Goal: Task Accomplishment & Management: Manage account settings

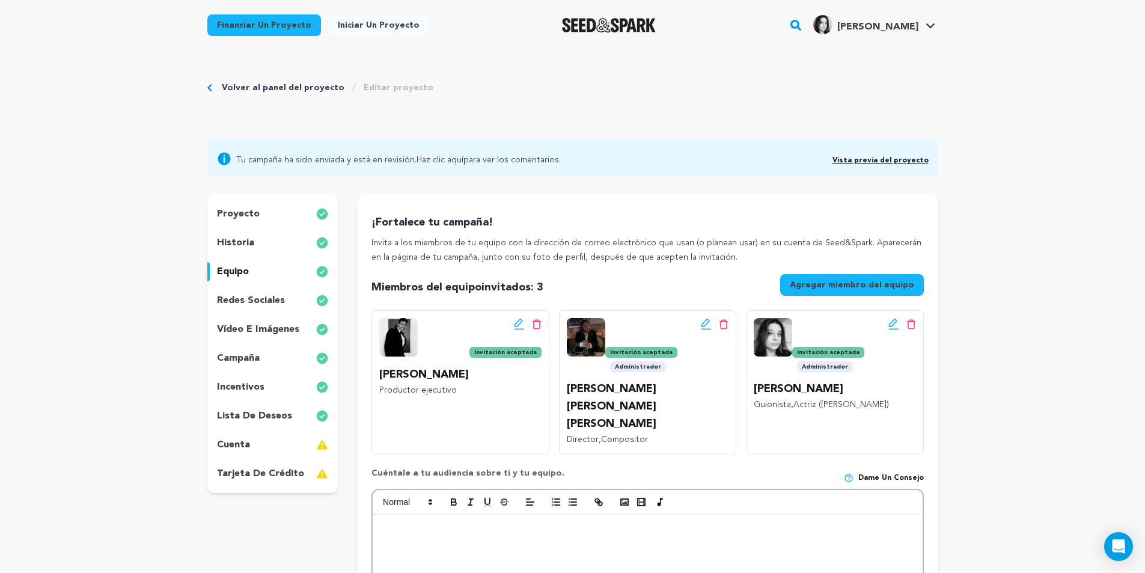
click at [271, 91] on font "Volver al panel del proyecto" at bounding box center [283, 88] width 123 height 8
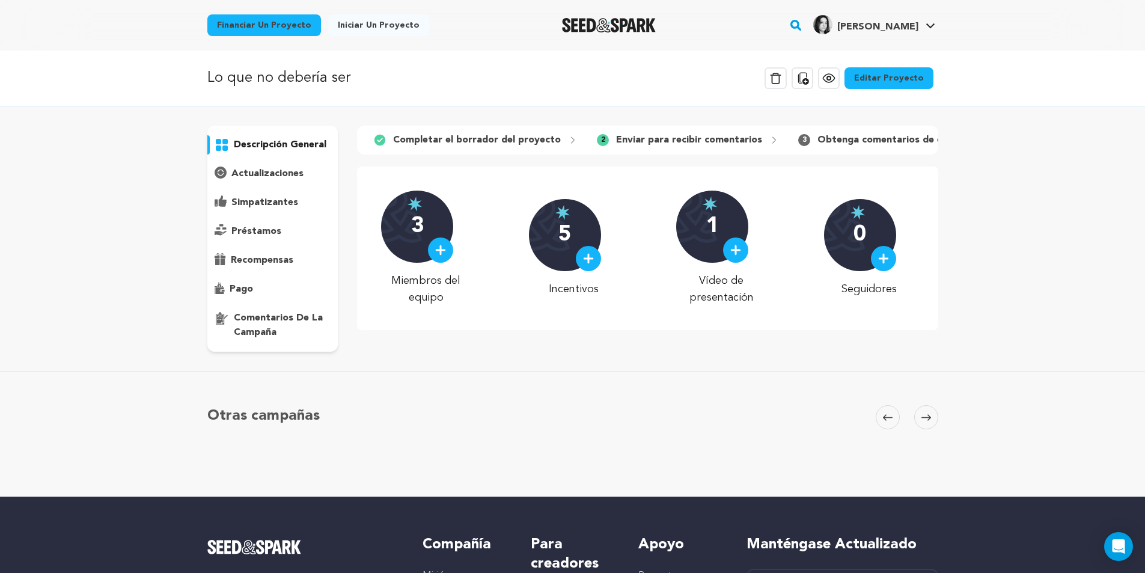
click at [769, 140] on icon at bounding box center [774, 140] width 10 height 10
click at [272, 172] on font "actualizaciones" at bounding box center [267, 174] width 72 height 10
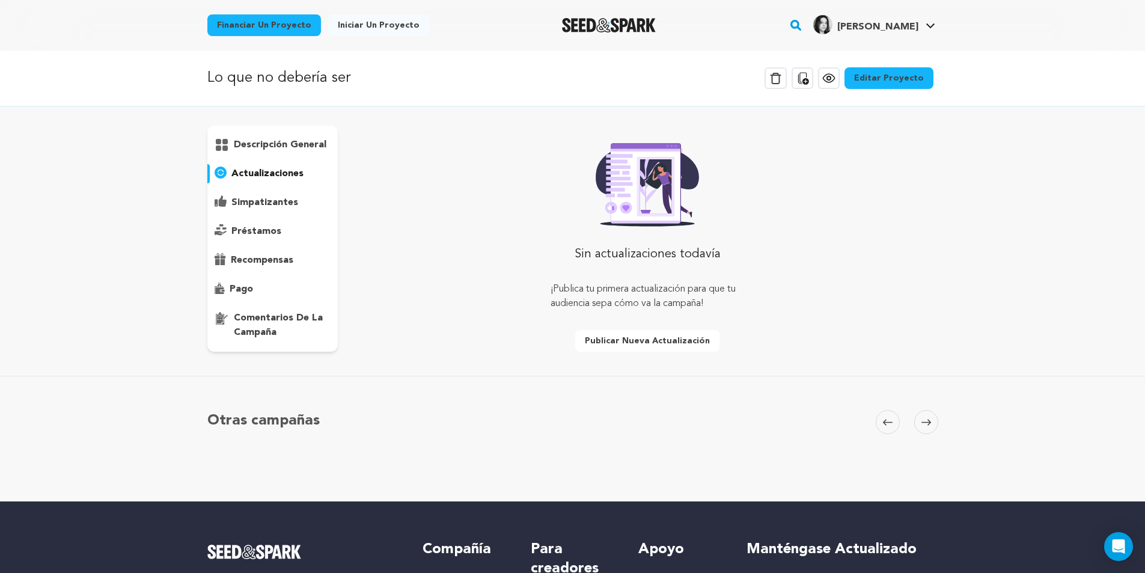
click at [282, 202] on font "simpatizantes" at bounding box center [264, 203] width 67 height 10
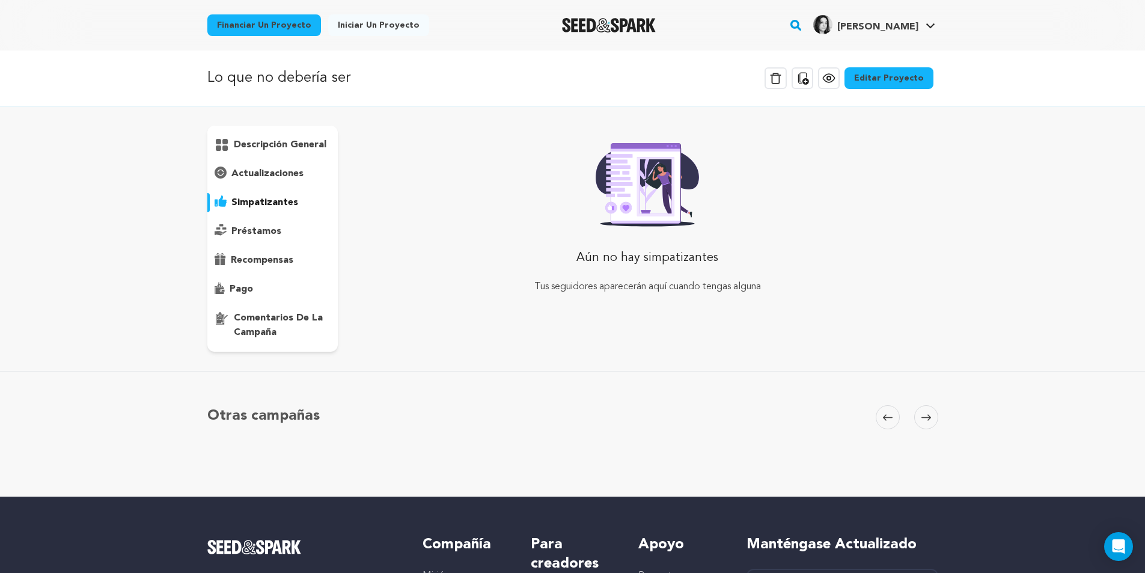
click at [240, 231] on font "préstamos" at bounding box center [256, 232] width 50 height 10
click at [242, 262] on font "recompensas" at bounding box center [262, 260] width 63 height 10
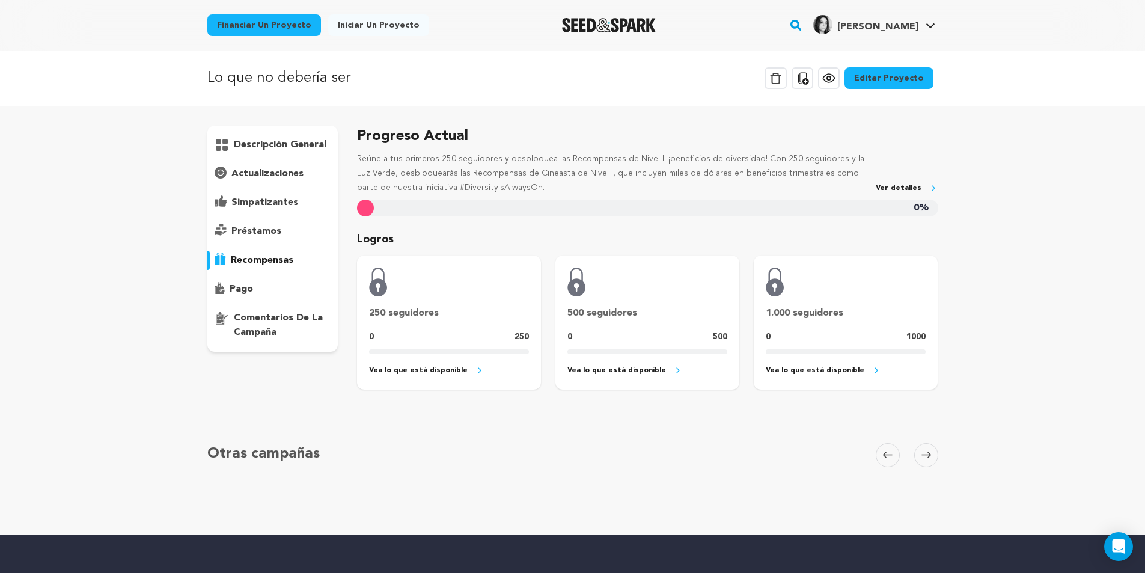
click at [892, 187] on font "Ver detalles" at bounding box center [899, 187] width 46 height 7
click at [916, 85] on link "Editar proyecto" at bounding box center [888, 78] width 89 height 22
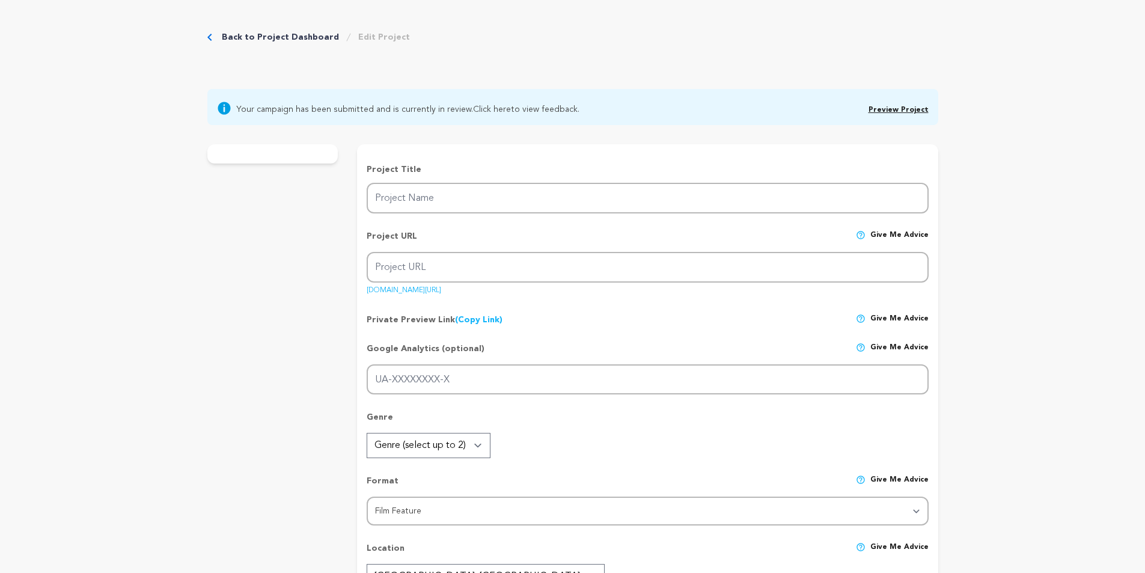
type input "What Should Not Be"
type input "what-should-not-be-1"
type input "A psychological horror film, a confusing and disturbing relationship between a …"
type textarea "Laura is reunited with her daughter Lucyl after giving her up for adoption. How…"
type textarea "This film exposes the harshness of a mother-daughter relationship that escapes …"
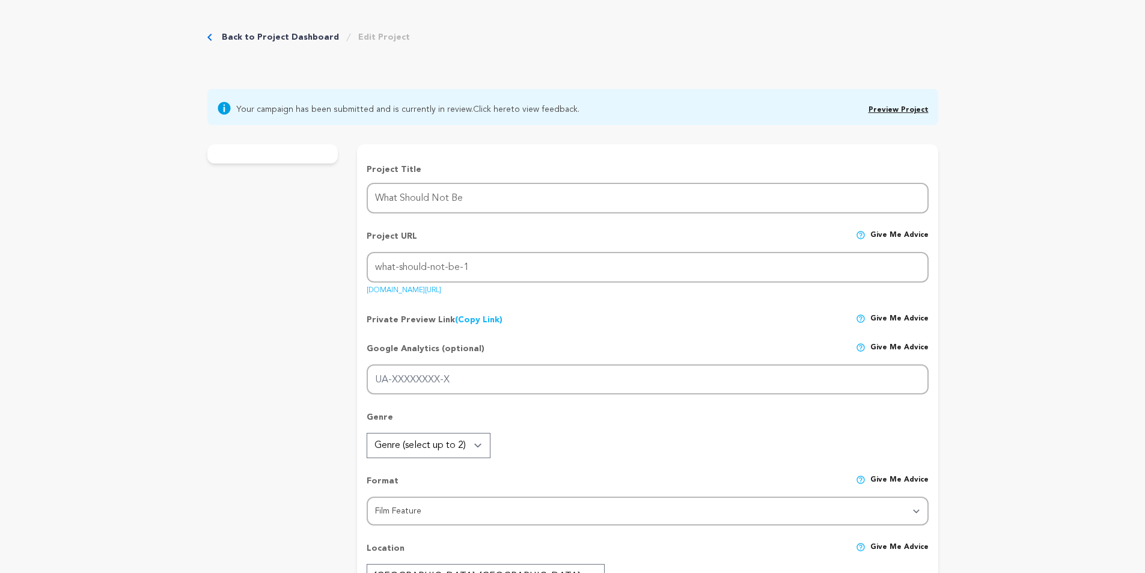
radio input "true"
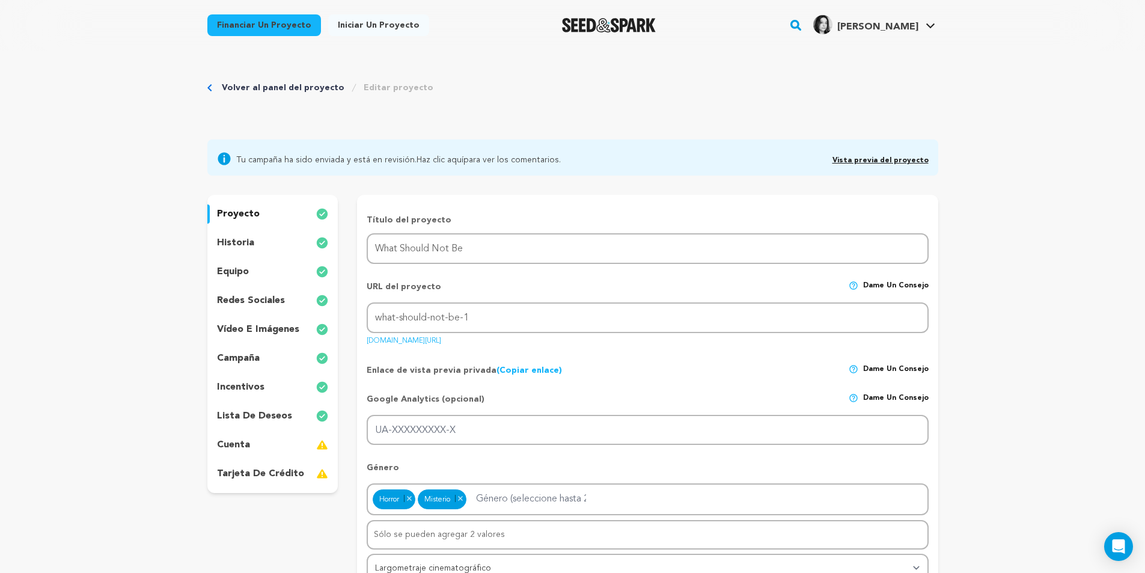
click at [272, 268] on div "equipo" at bounding box center [272, 271] width 131 height 19
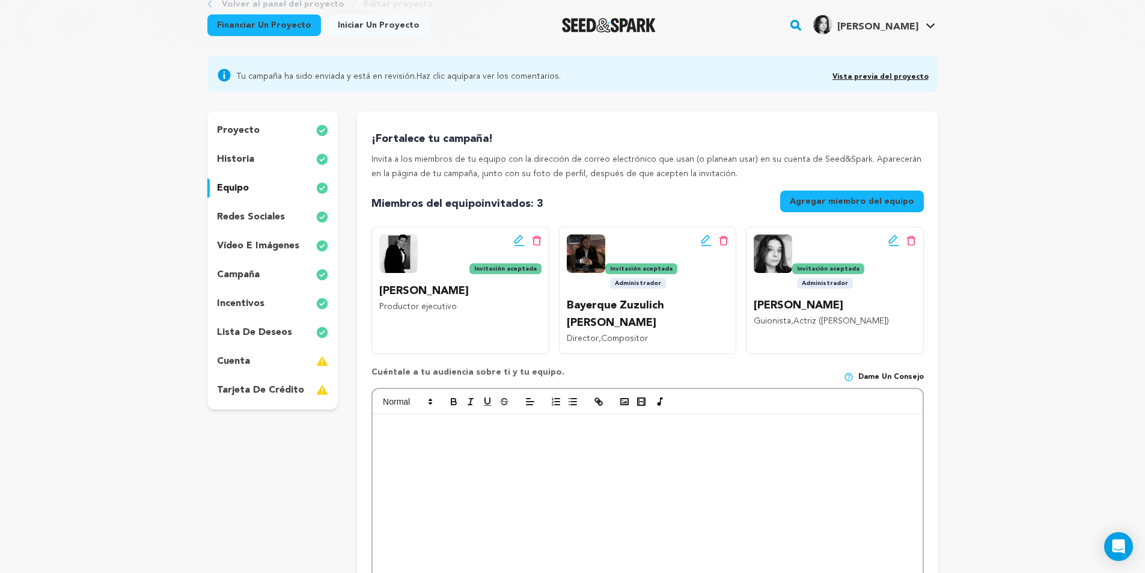
scroll to position [120, 0]
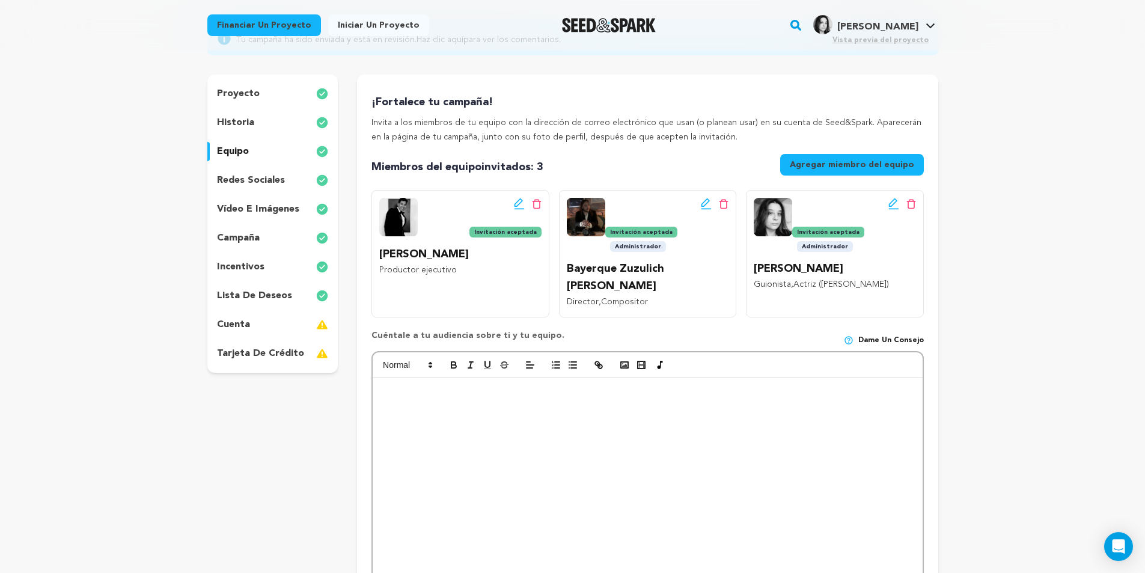
click at [788, 280] on font "Guionista" at bounding box center [772, 284] width 37 height 8
click at [781, 204] on img at bounding box center [773, 217] width 38 height 38
click at [832, 197] on div "Botón Editar equipo Botón Eliminar equipo Invitación aceptada Administrador Lau…" at bounding box center [834, 253] width 177 height 127
click at [893, 201] on icon at bounding box center [893, 204] width 11 height 12
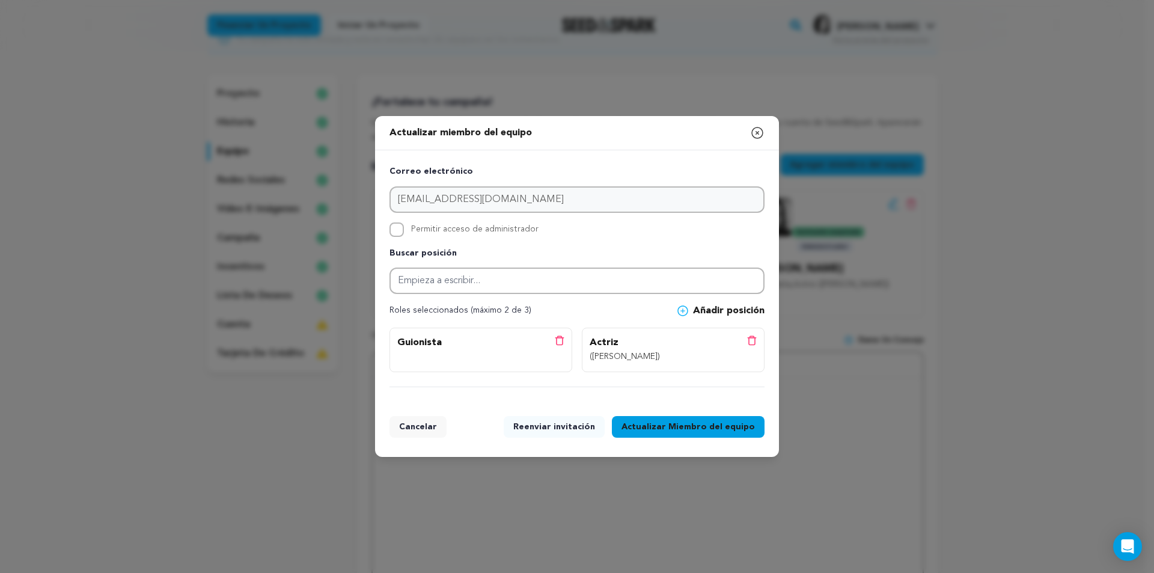
click at [760, 136] on icon "button" at bounding box center [757, 133] width 14 height 14
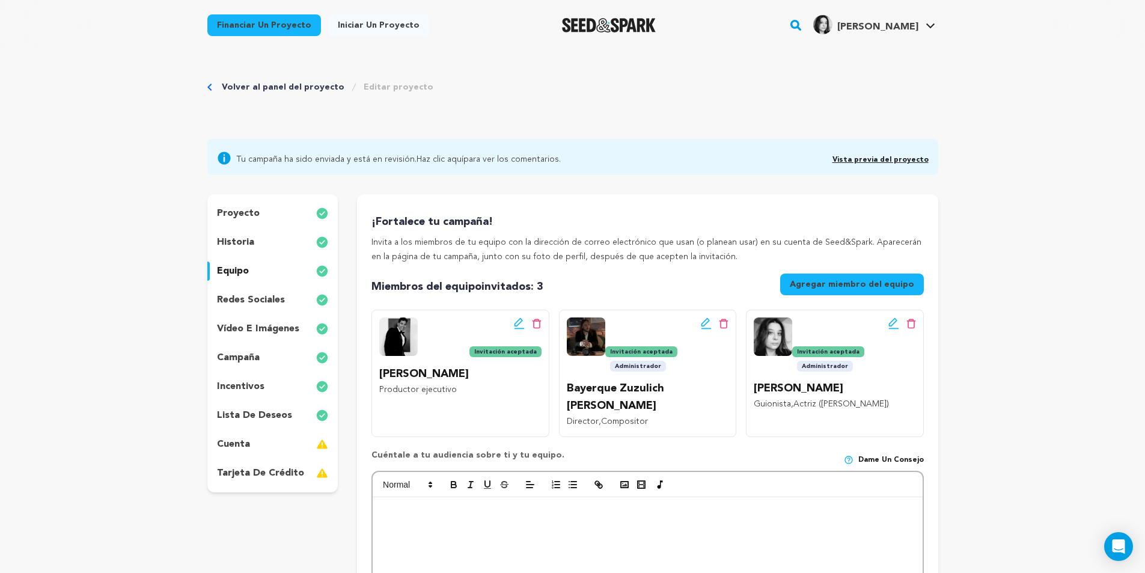
scroll to position [0, 0]
click at [233, 216] on font "proyecto" at bounding box center [238, 214] width 43 height 10
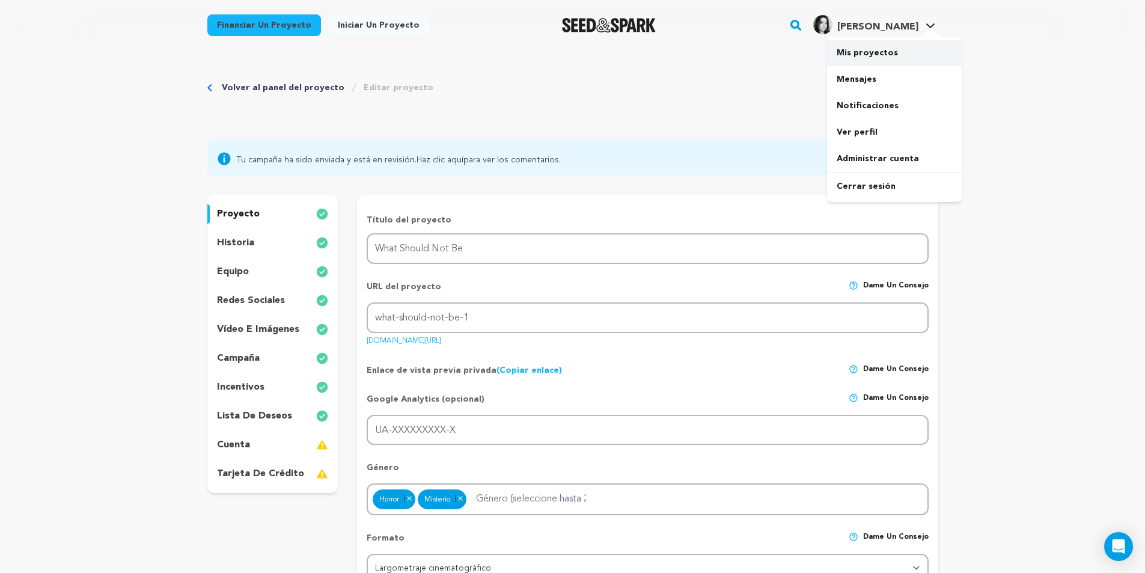
click at [898, 61] on link "Mis proyectos" at bounding box center [894, 53] width 135 height 26
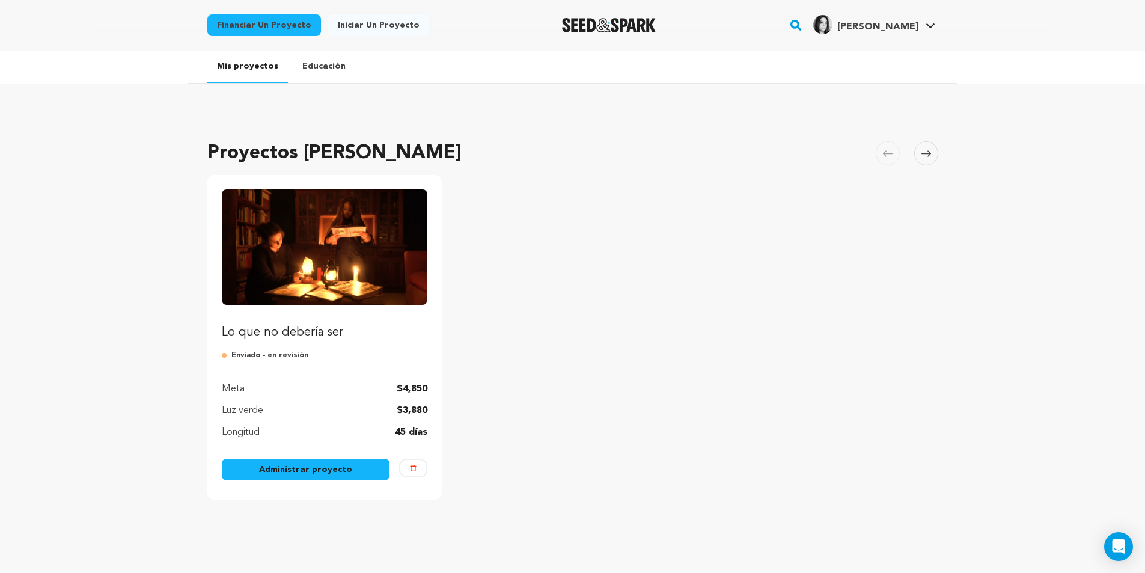
click at [323, 69] on font "Educación" at bounding box center [323, 66] width 43 height 8
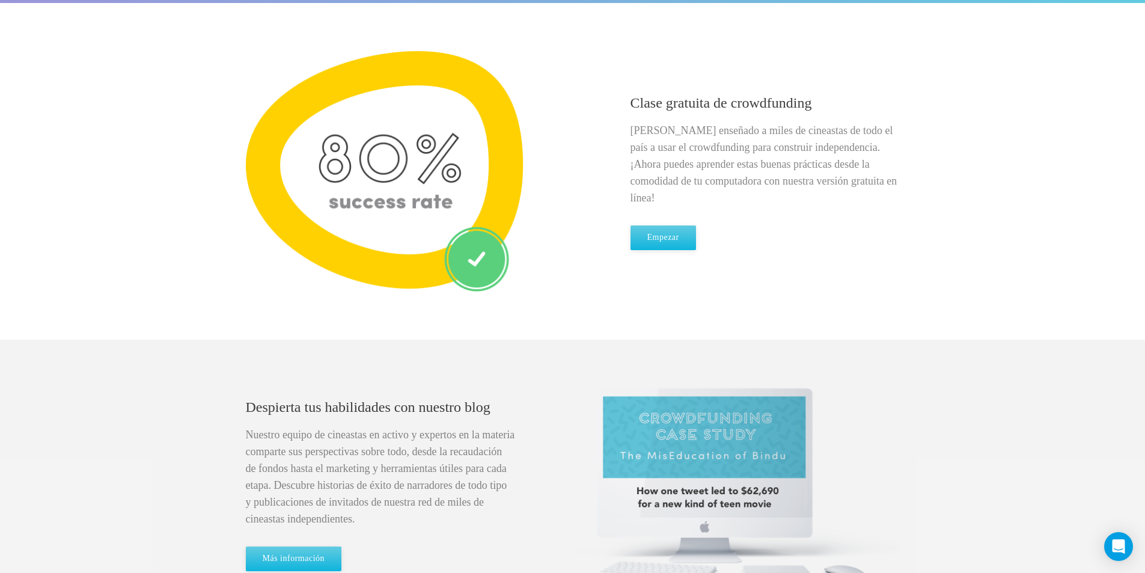
scroll to position [481, 0]
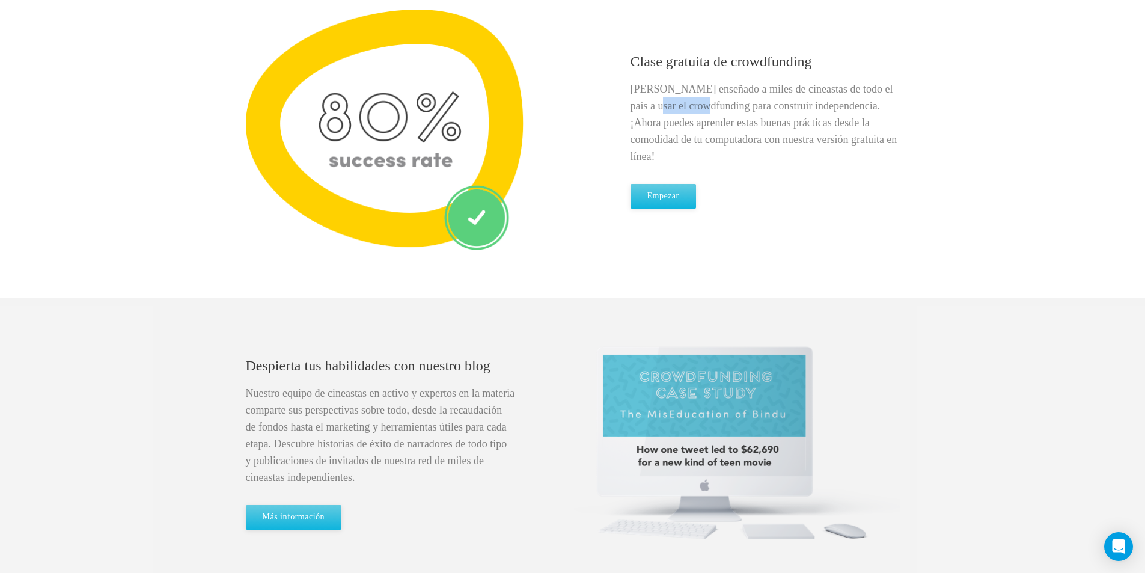
drag, startPoint x: 691, startPoint y: 117, endPoint x: 632, endPoint y: 117, distance: 58.9
click at [632, 120] on font "[PERSON_NAME] enseñado a miles de cineastas de todo el país a usar el crowdfund…" at bounding box center [763, 122] width 267 height 79
click at [1049, 361] on div "Despierta tus habilidades con nuestro blog Nuestro equipo de cineastas en activ…" at bounding box center [572, 442] width 1145 height 193
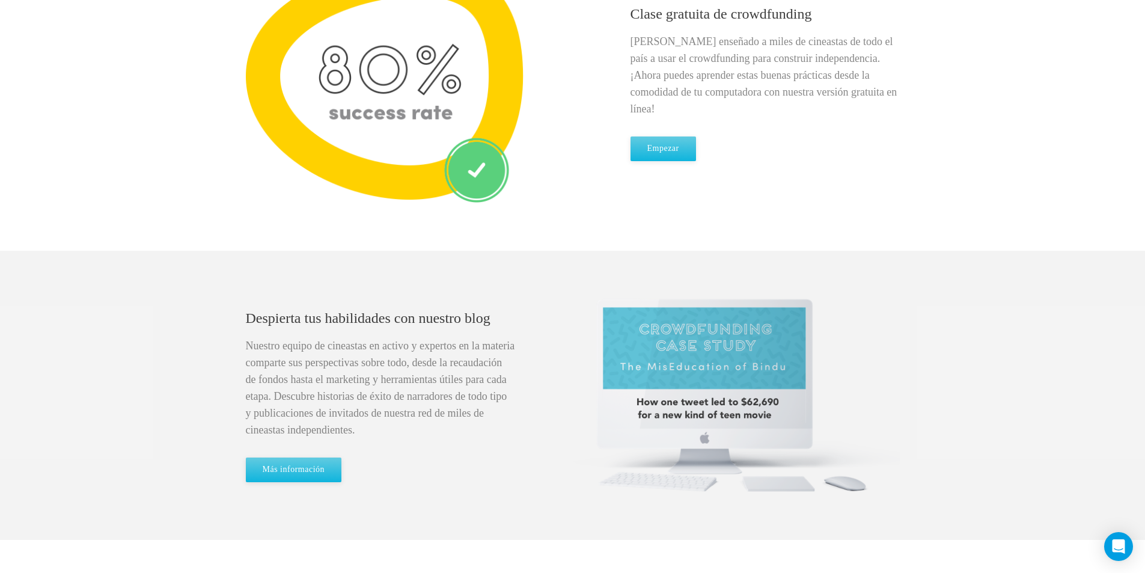
scroll to position [507, 0]
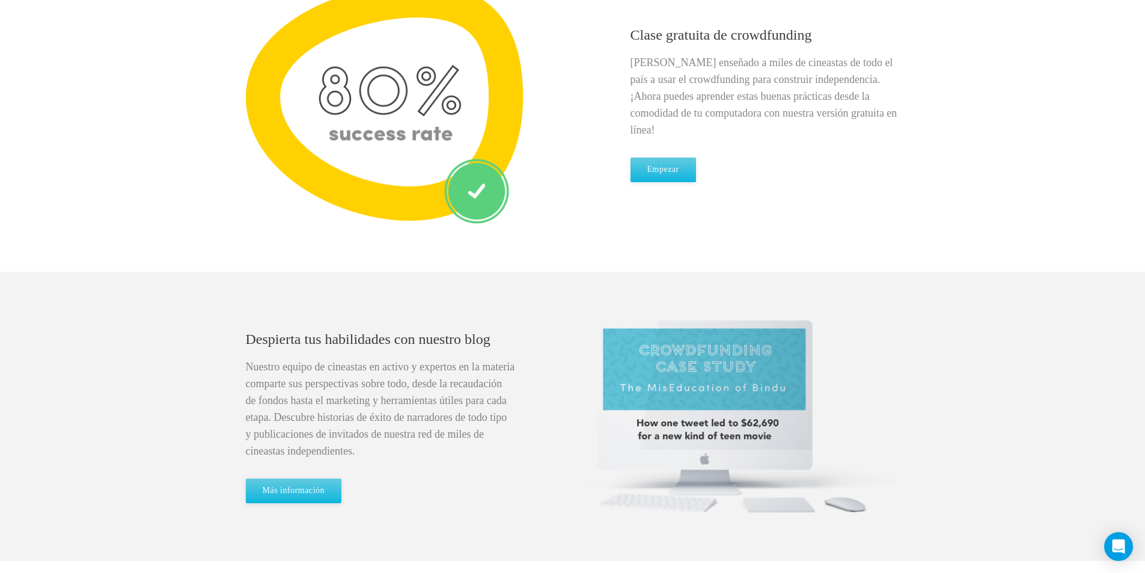
drag, startPoint x: 1068, startPoint y: 311, endPoint x: 1100, endPoint y: 93, distance: 220.6
click at [1077, 287] on div "Despierta tus habilidades con nuestro blog Nuestro equipo de cineastas en activ…" at bounding box center [572, 416] width 1145 height 289
